Goal: Transaction & Acquisition: Subscribe to service/newsletter

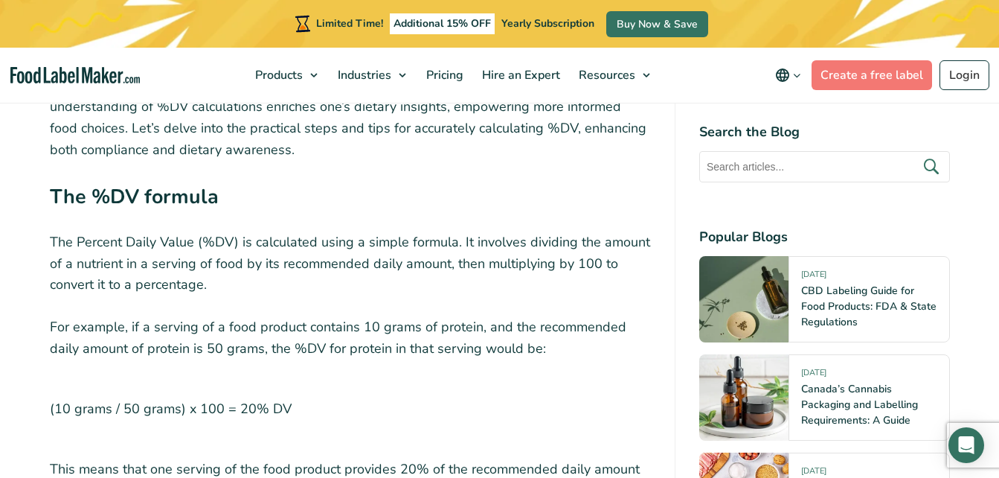
scroll to position [4256, 0]
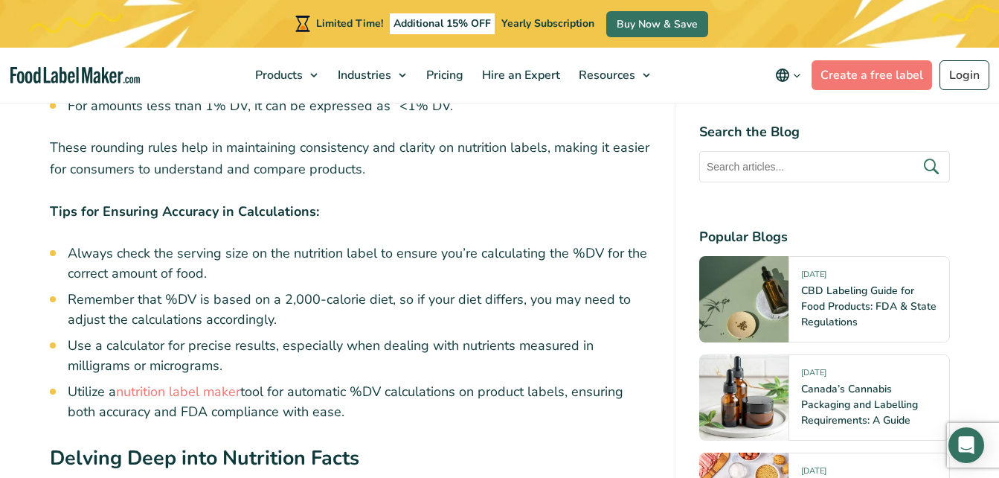
scroll to position [5149, 0]
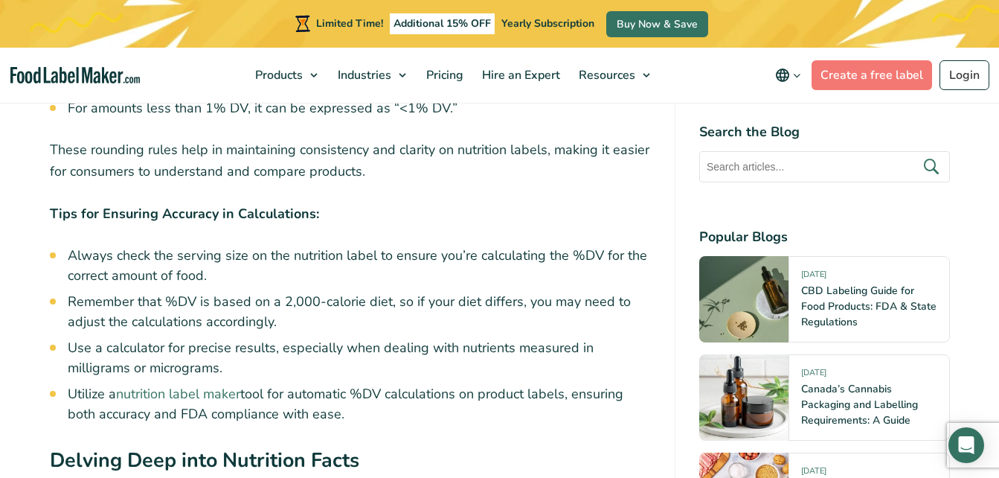
click at [202, 385] on link "nutrition label maker" at bounding box center [178, 394] width 124 height 18
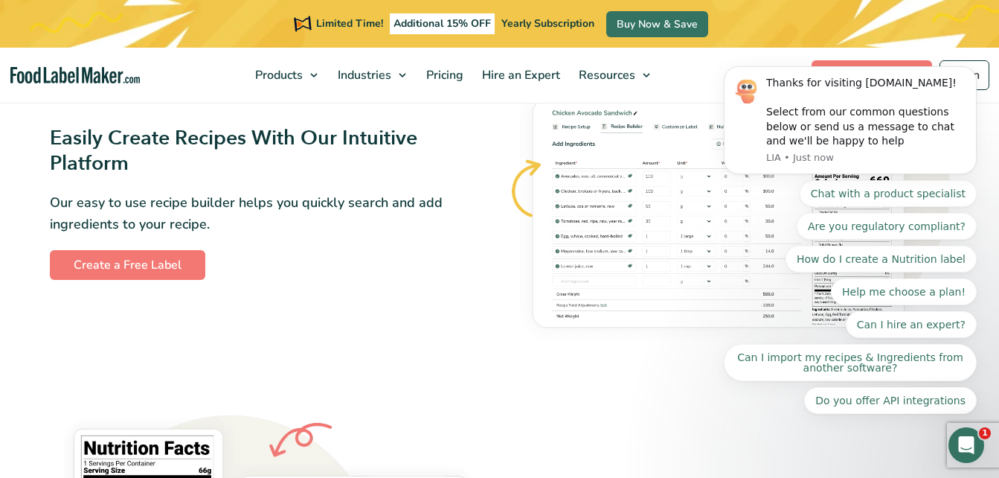
scroll to position [833, 0]
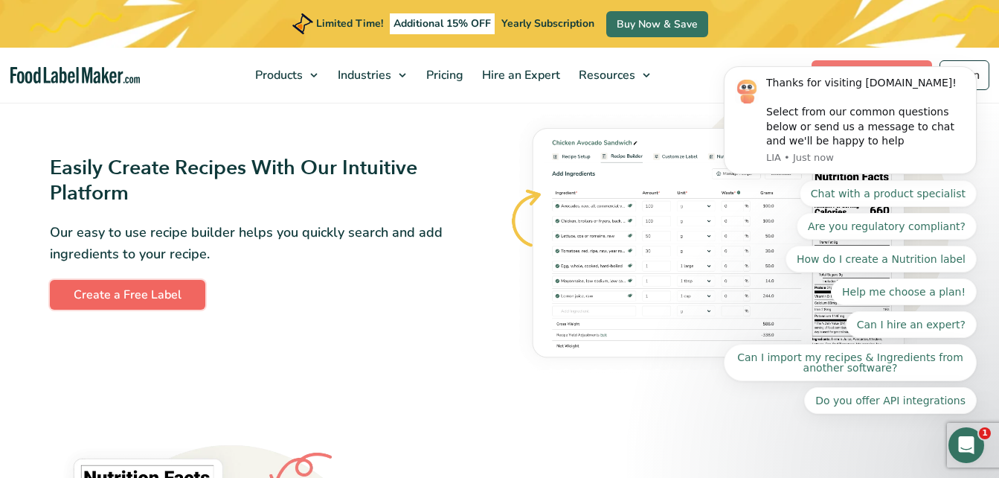
click at [130, 289] on link "Create a Free Label" at bounding box center [128, 295] width 156 height 30
